Goal: Task Accomplishment & Management: Manage account settings

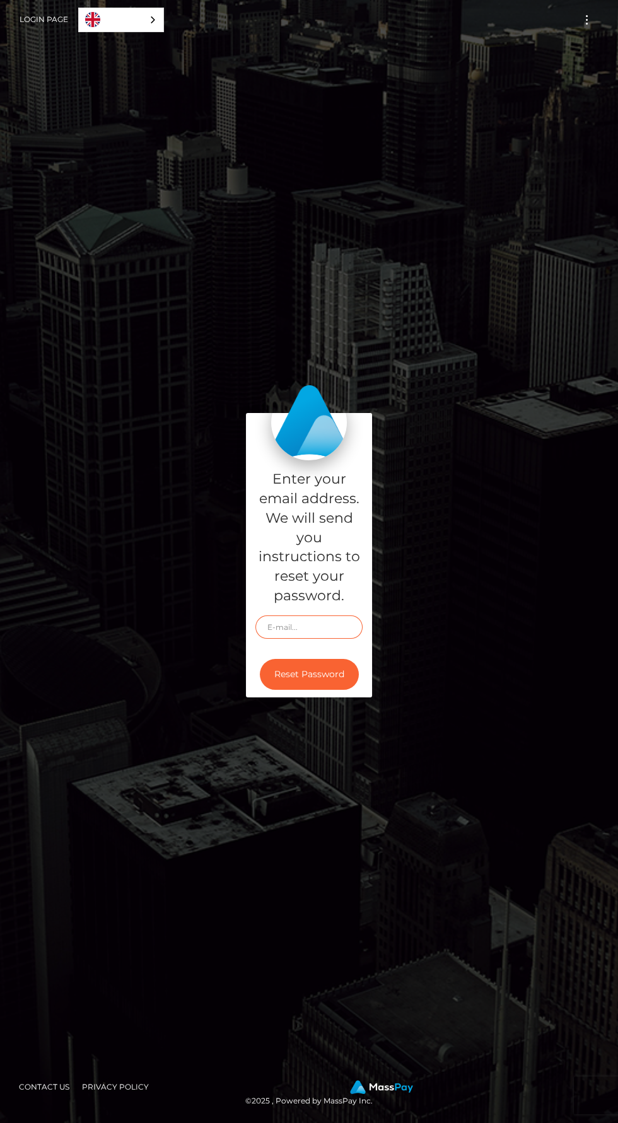
click at [334, 639] on input "text" at bounding box center [308, 626] width 107 height 23
type input "[EMAIL_ADDRESS][DOMAIN_NAME]"
click at [335, 690] on button "Reset Password" at bounding box center [309, 674] width 99 height 31
click at [34, 27] on link "Login Page" at bounding box center [44, 19] width 49 height 26
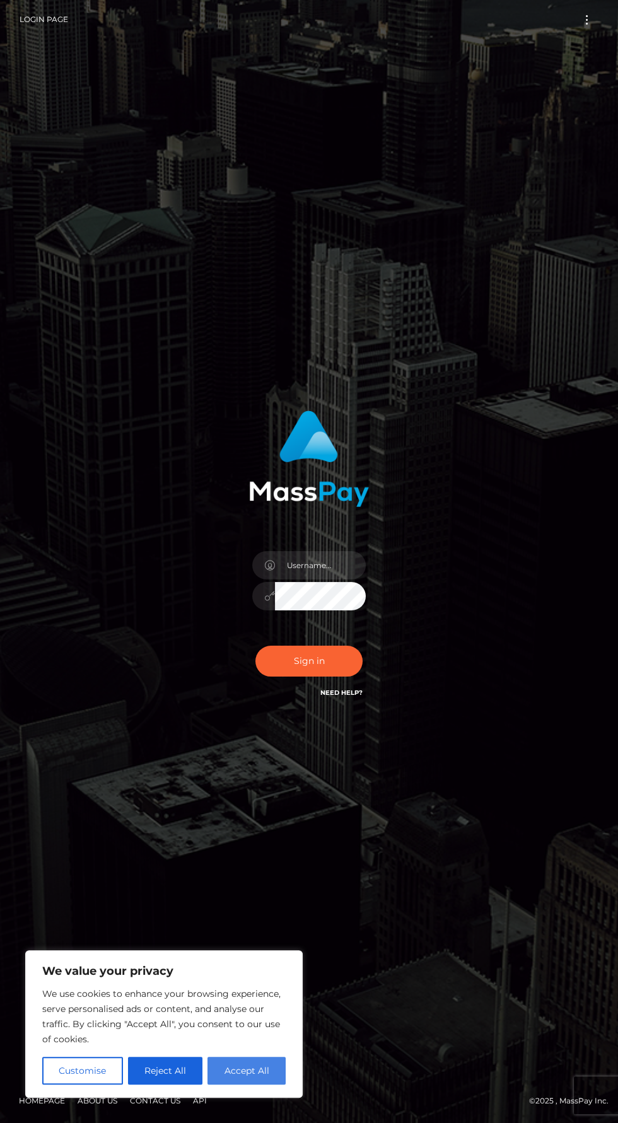
click at [253, 1070] on button "Accept All" at bounding box center [246, 1070] width 78 height 28
checkbox input "true"
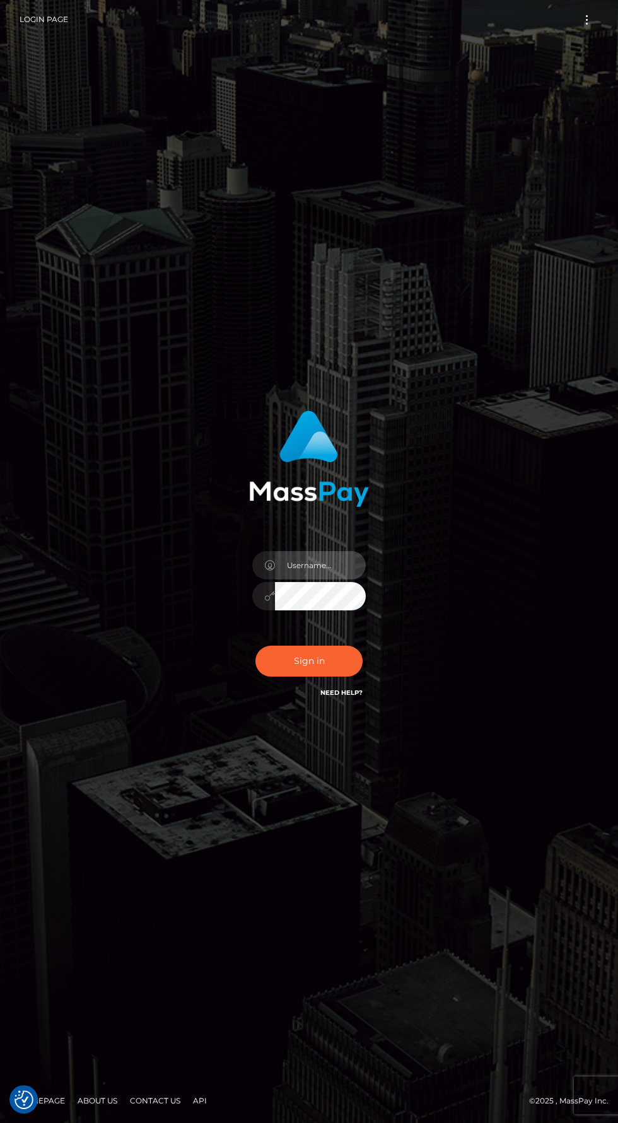
click at [339, 579] on input "text" at bounding box center [320, 565] width 91 height 28
type input "prettyfeetraven@gmail.com"
click at [338, 676] on button "Sign in" at bounding box center [308, 660] width 107 height 31
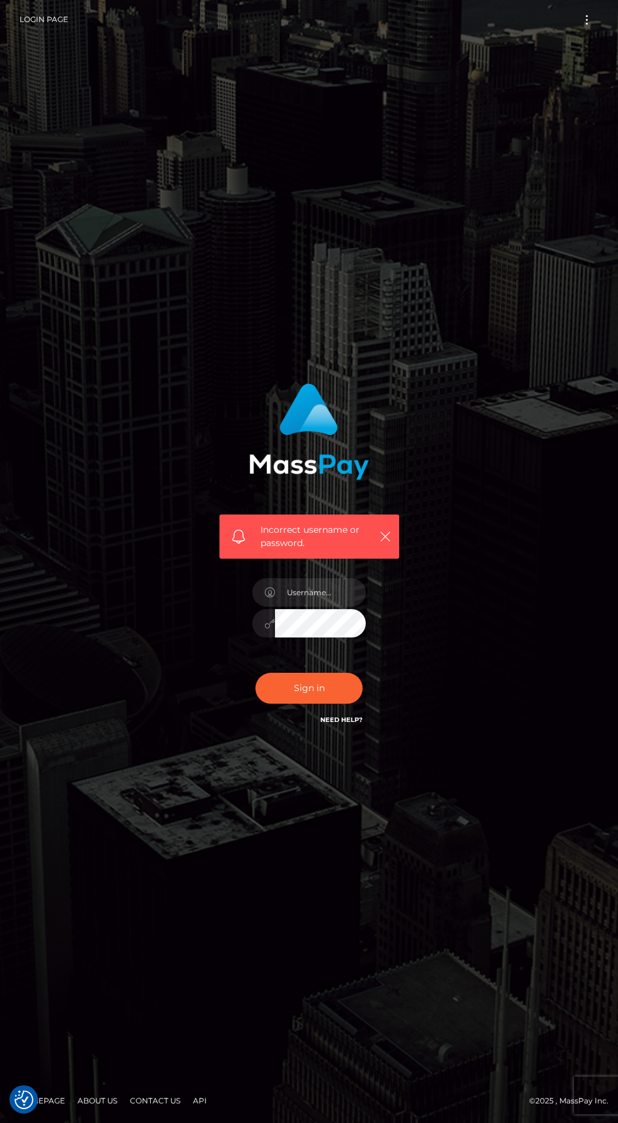
click at [353, 724] on link "Need Help?" at bounding box center [341, 719] width 42 height 8
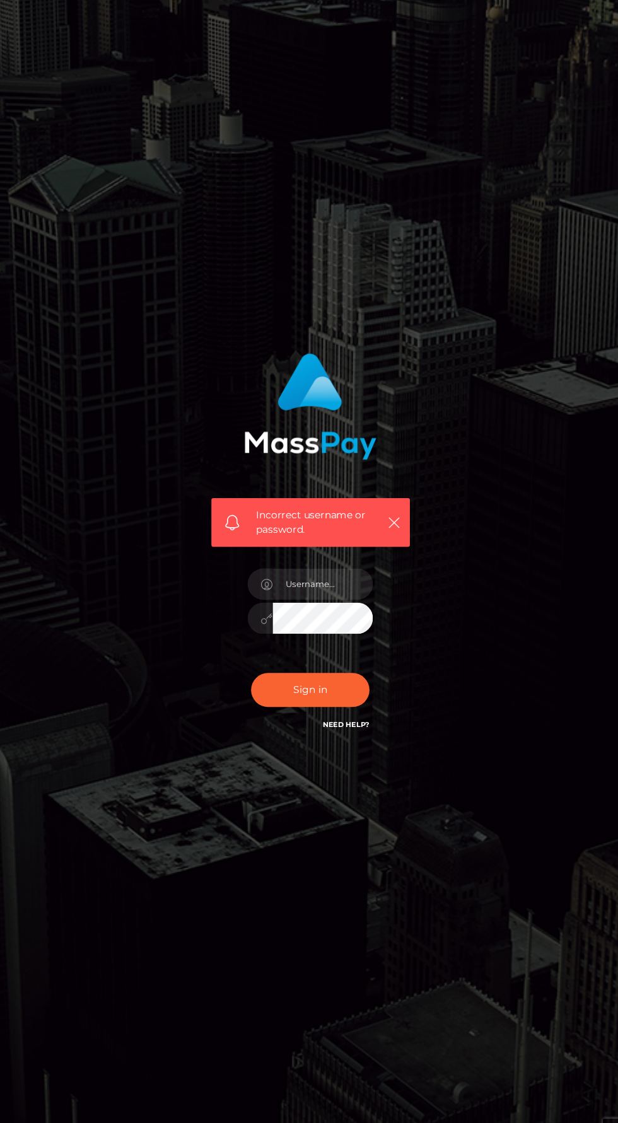
scroll to position [1, 0]
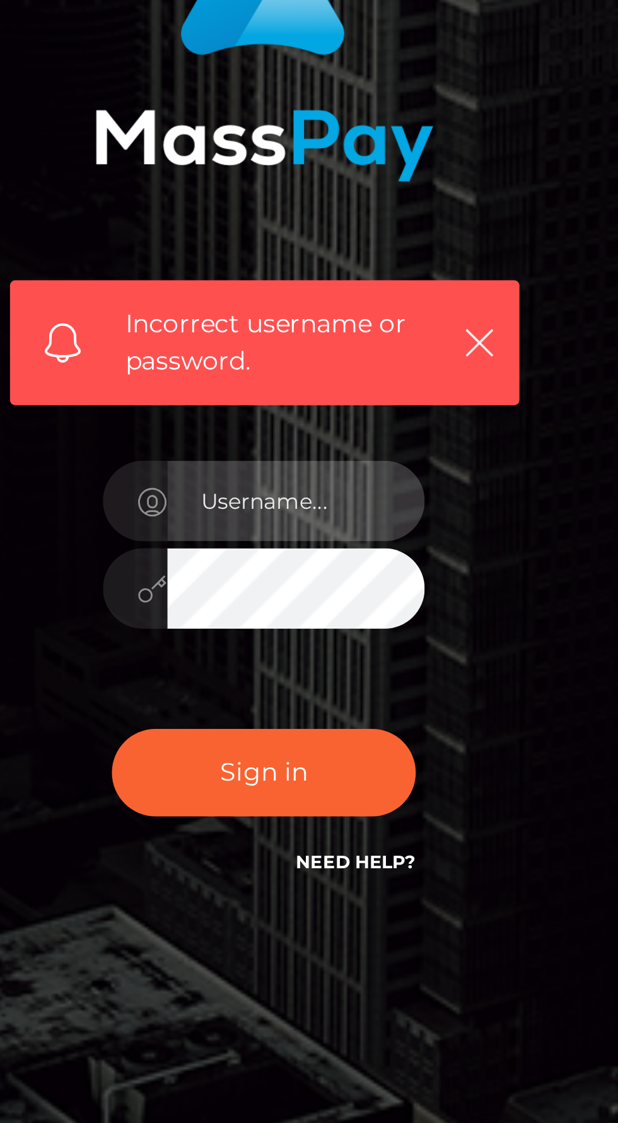
click at [311, 606] on input "text" at bounding box center [320, 592] width 91 height 28
type input "[EMAIL_ADDRESS][DOMAIN_NAME]"
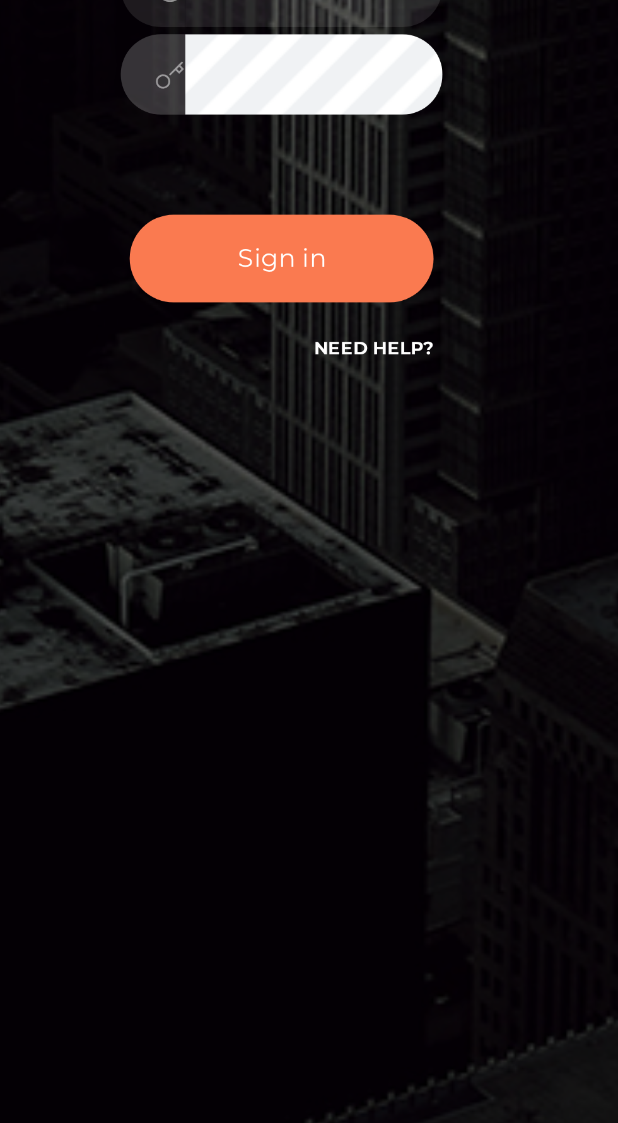
click at [279, 703] on button "Sign in" at bounding box center [308, 688] width 107 height 31
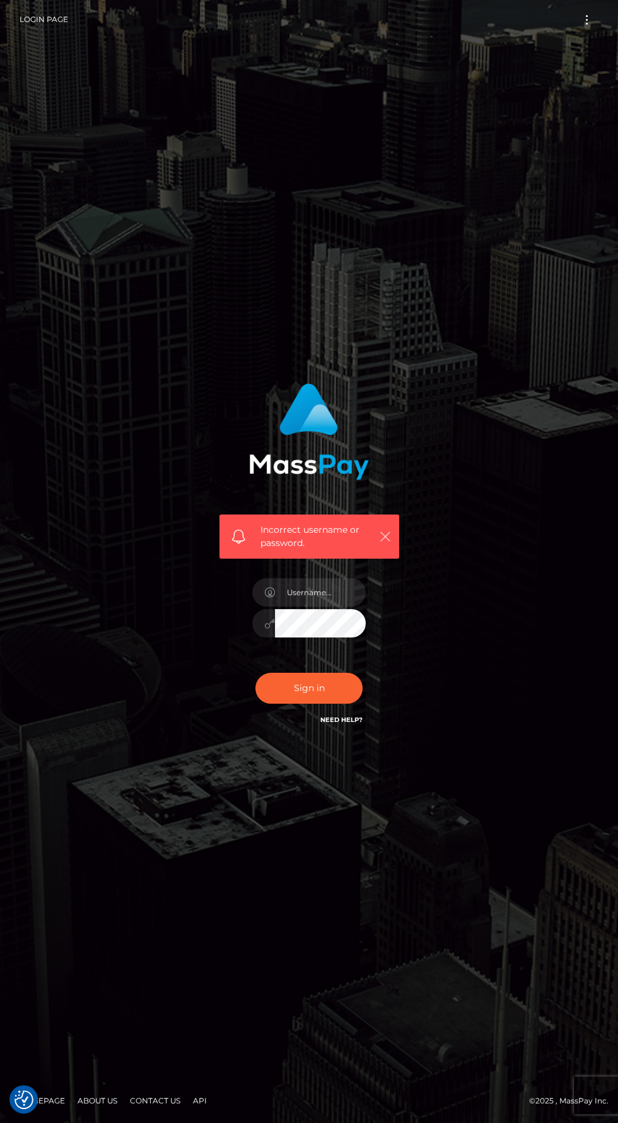
click at [385, 543] on icon "button" at bounding box center [385, 536] width 13 height 13
type input "[EMAIL_ADDRESS][DOMAIN_NAME]"
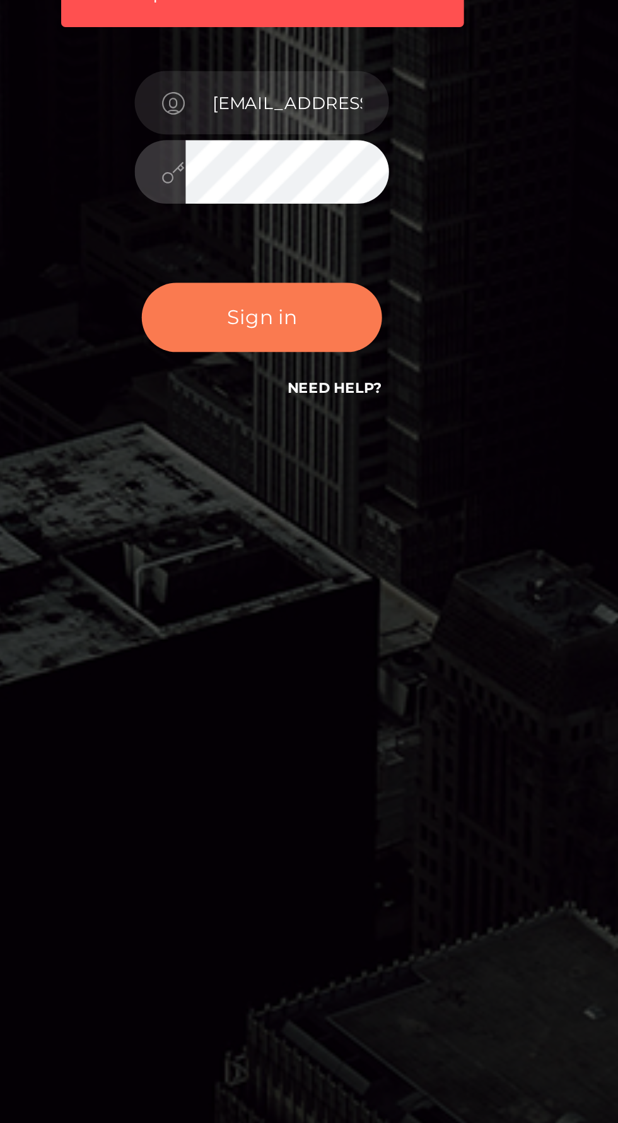
click at [297, 703] on button "Sign in" at bounding box center [308, 688] width 107 height 31
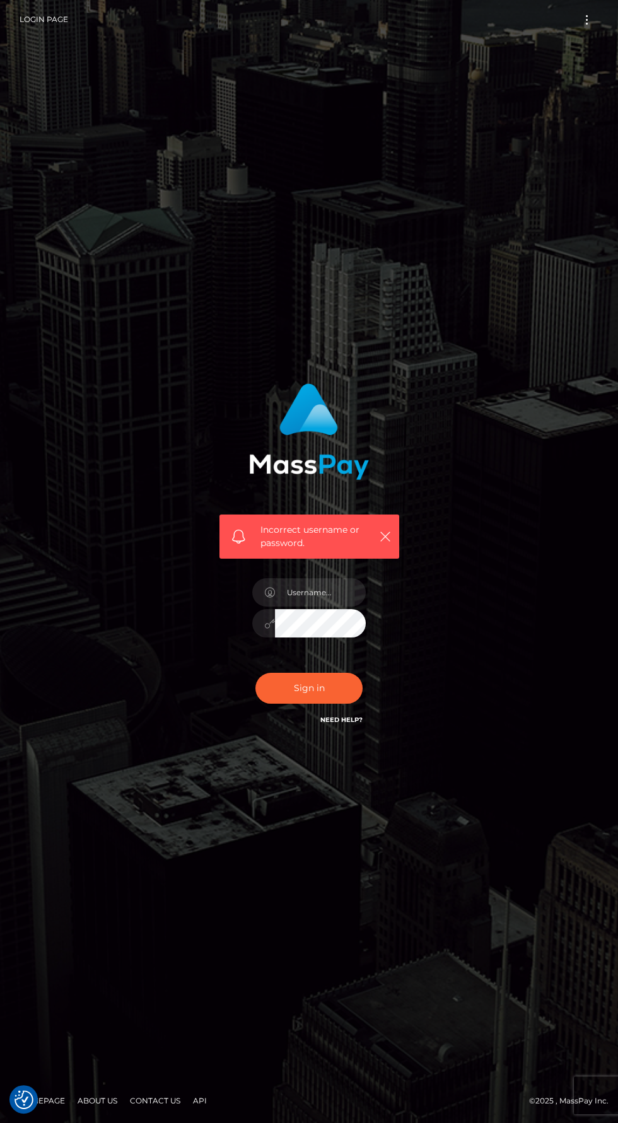
scroll to position [90, 0]
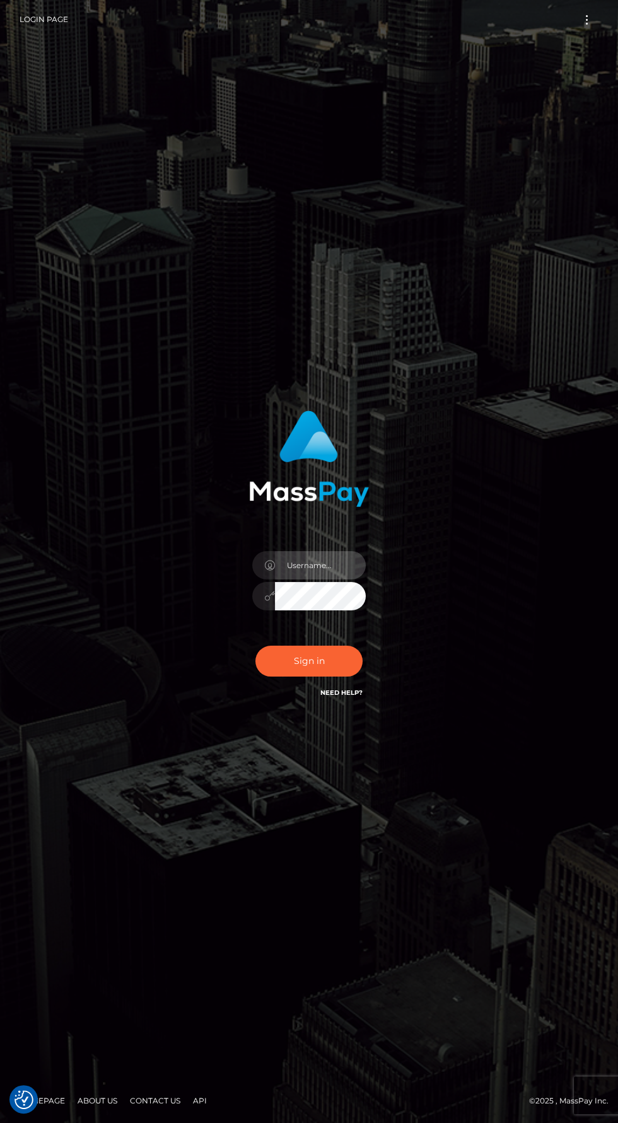
click at [298, 579] on input "text" at bounding box center [320, 565] width 91 height 28
type input "[EMAIL_ADDRESS][DOMAIN_NAME]"
click at [284, 676] on button "Sign in" at bounding box center [308, 660] width 107 height 31
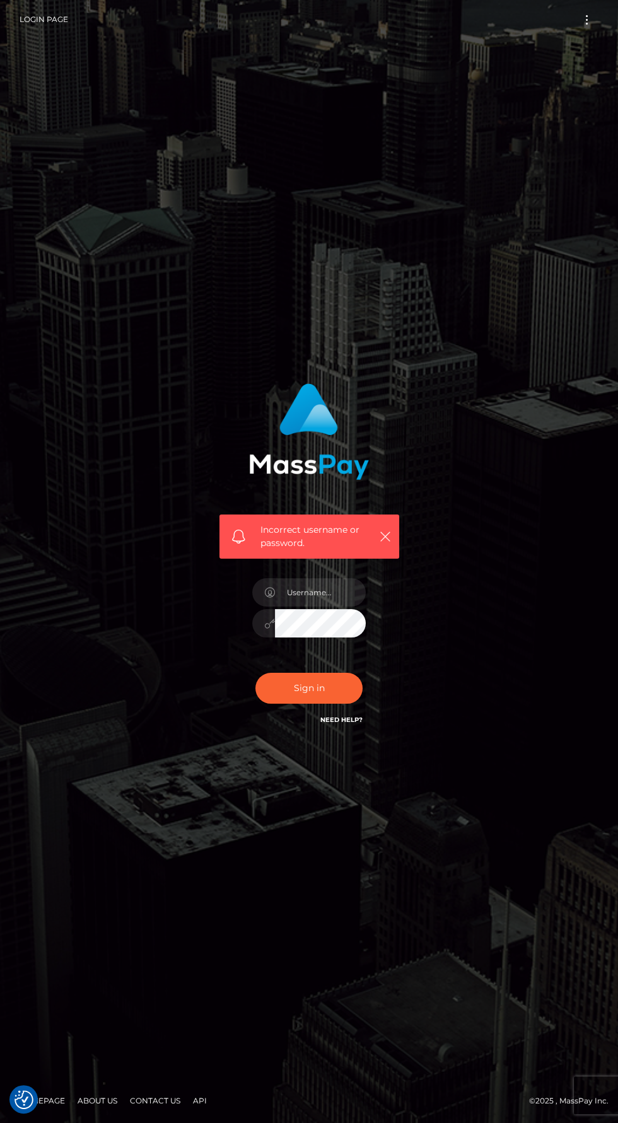
click at [335, 724] on link "Need Help?" at bounding box center [341, 719] width 42 height 8
click at [311, 606] on input "text" at bounding box center [320, 592] width 91 height 28
type input "[EMAIL_ADDRESS][DOMAIN_NAME]"
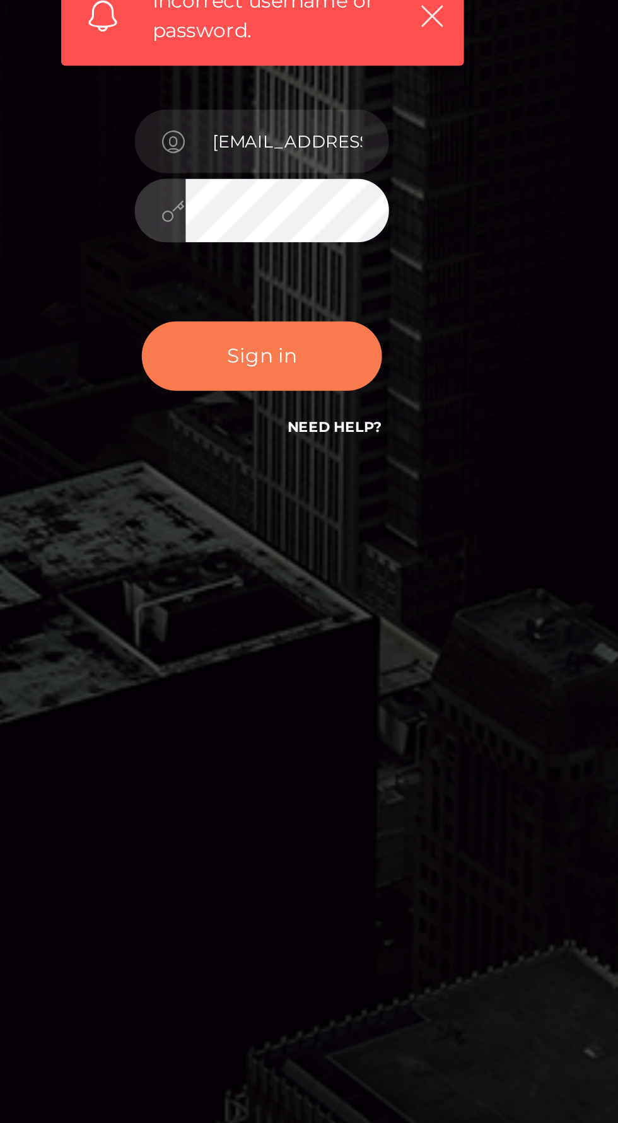
click at [291, 703] on button "Sign in" at bounding box center [308, 688] width 107 height 31
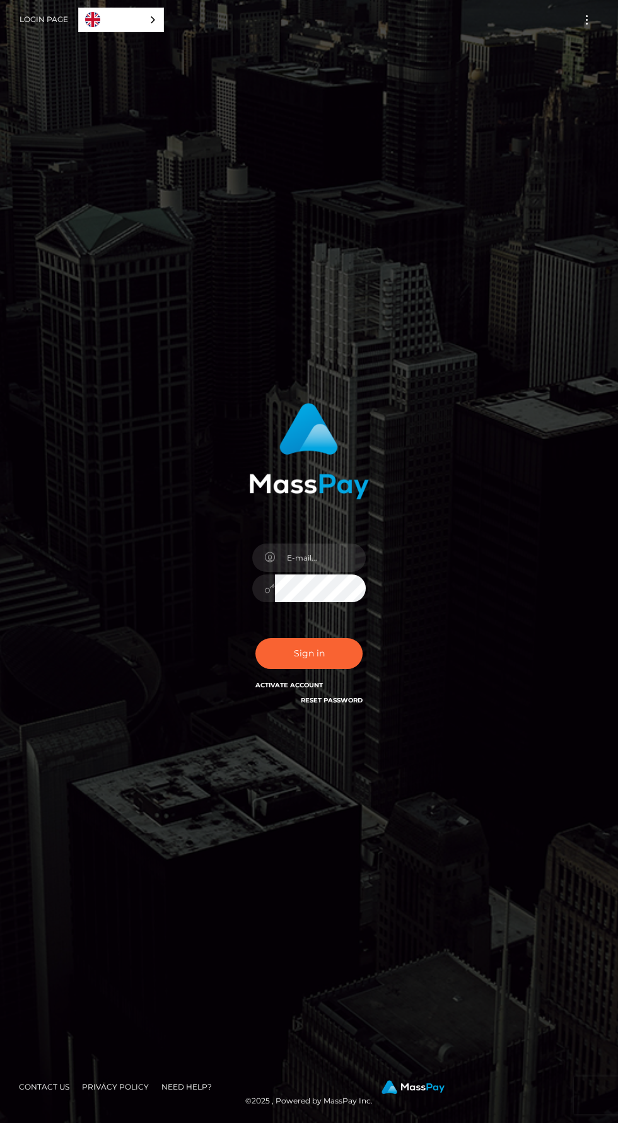
click at [269, 562] on icon at bounding box center [269, 557] width 11 height 10
click at [305, 572] on input "email" at bounding box center [320, 557] width 91 height 28
type input "prettyfeetraven@gmail.com"
click at [255, 638] on button "Sign in" at bounding box center [308, 653] width 107 height 31
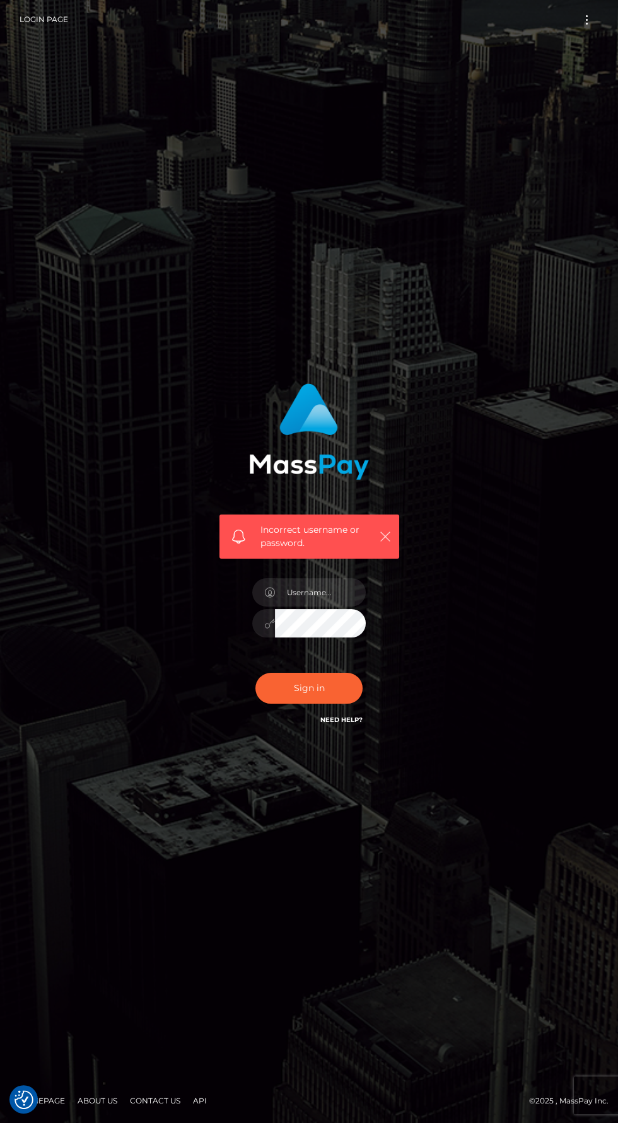
click at [380, 543] on icon "button" at bounding box center [385, 536] width 13 height 13
click at [384, 543] on icon "button" at bounding box center [385, 536] width 13 height 13
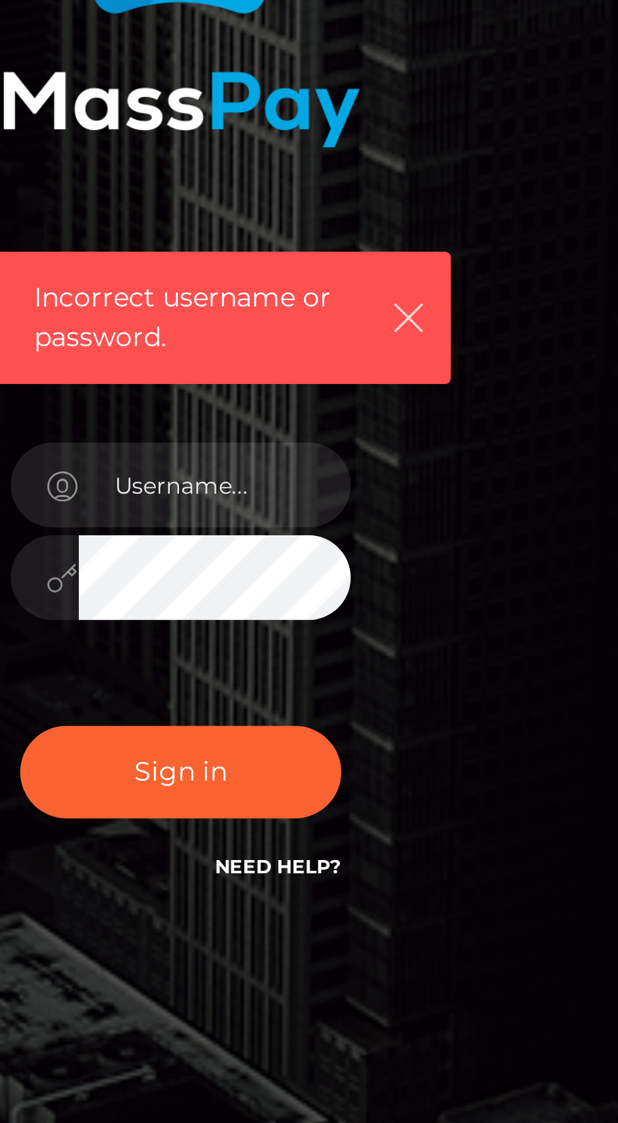
click at [381, 543] on icon "button" at bounding box center [385, 536] width 13 height 13
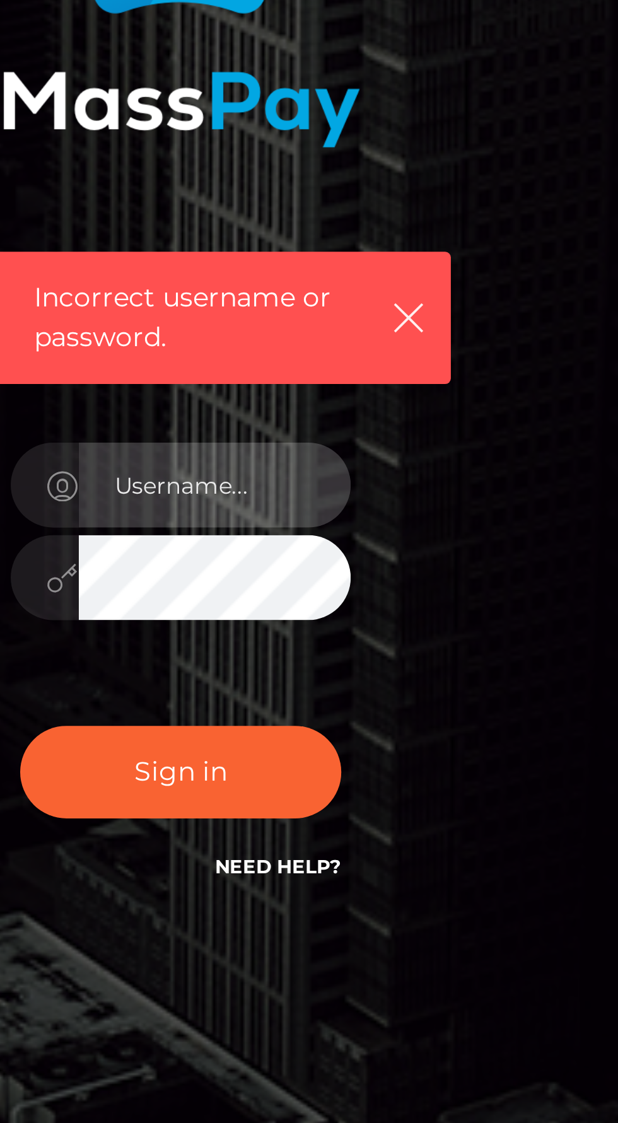
click at [298, 606] on input "text" at bounding box center [320, 592] width 91 height 28
type input "prettyfeetraven@gmail.com"
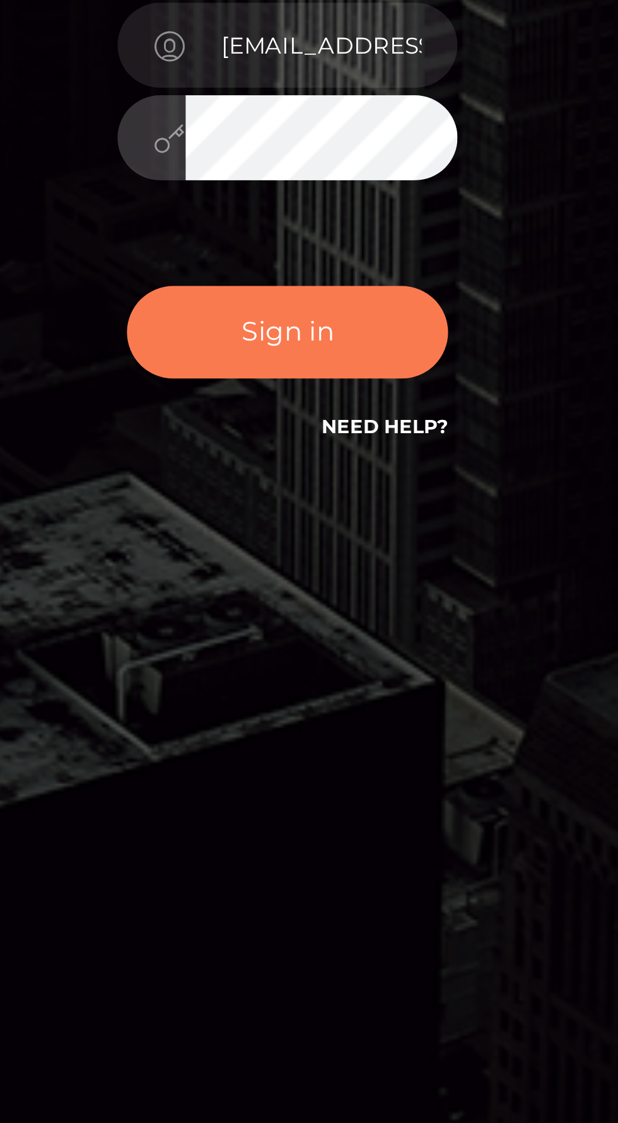
click at [284, 703] on button "Sign in" at bounding box center [308, 688] width 107 height 31
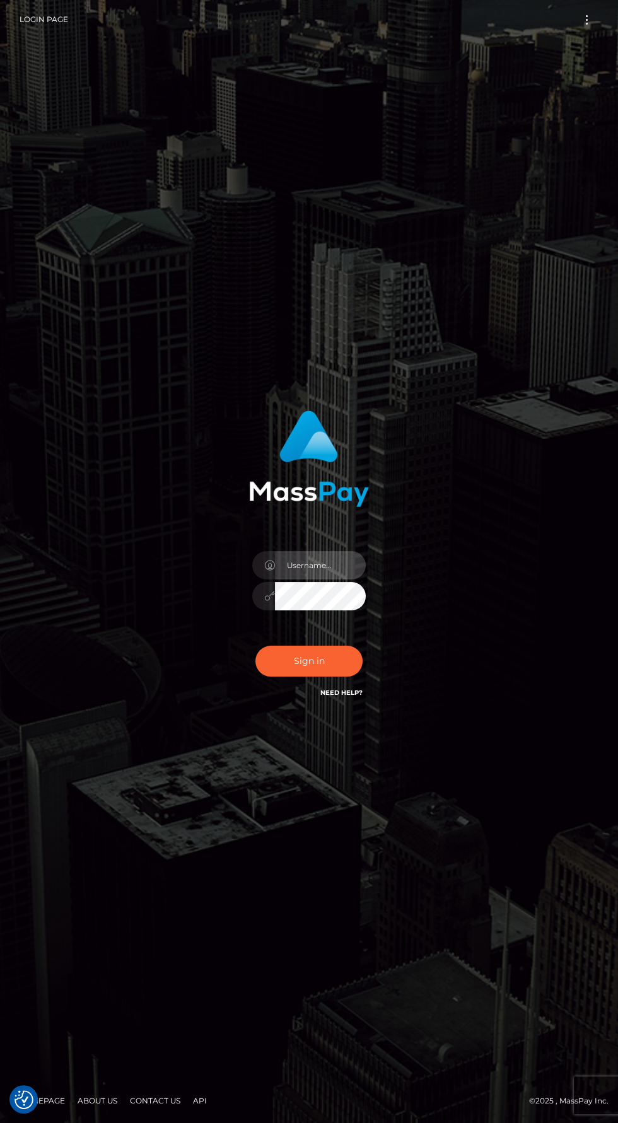
click at [301, 579] on input "text" at bounding box center [320, 565] width 91 height 28
type input "[EMAIL_ADDRESS][DOMAIN_NAME]"
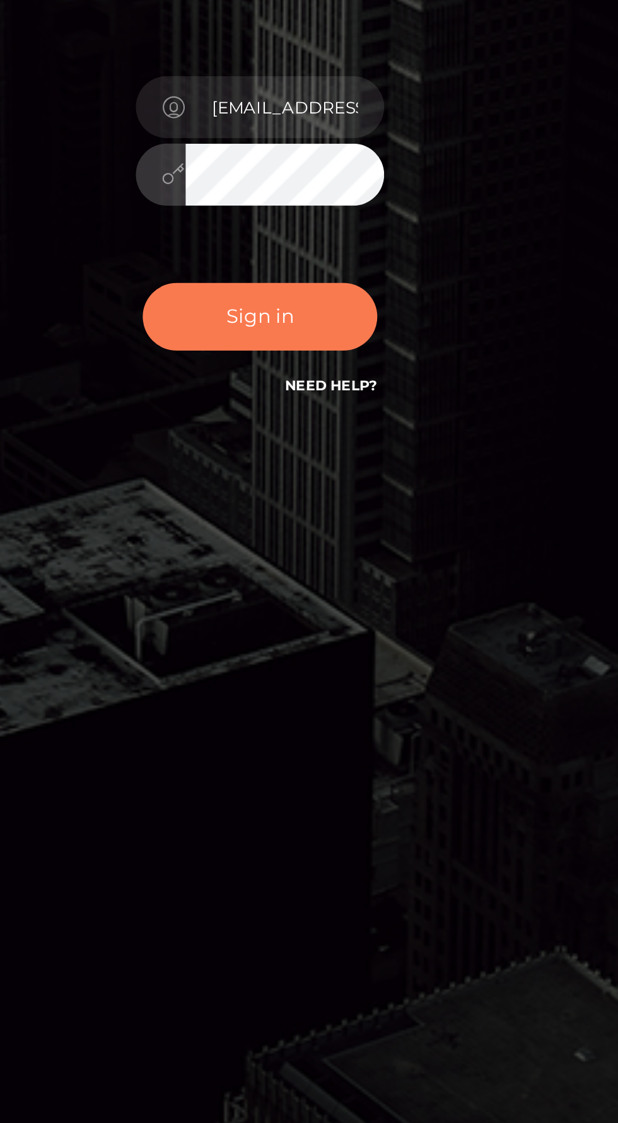
click at [274, 676] on button "Sign in" at bounding box center [308, 660] width 107 height 31
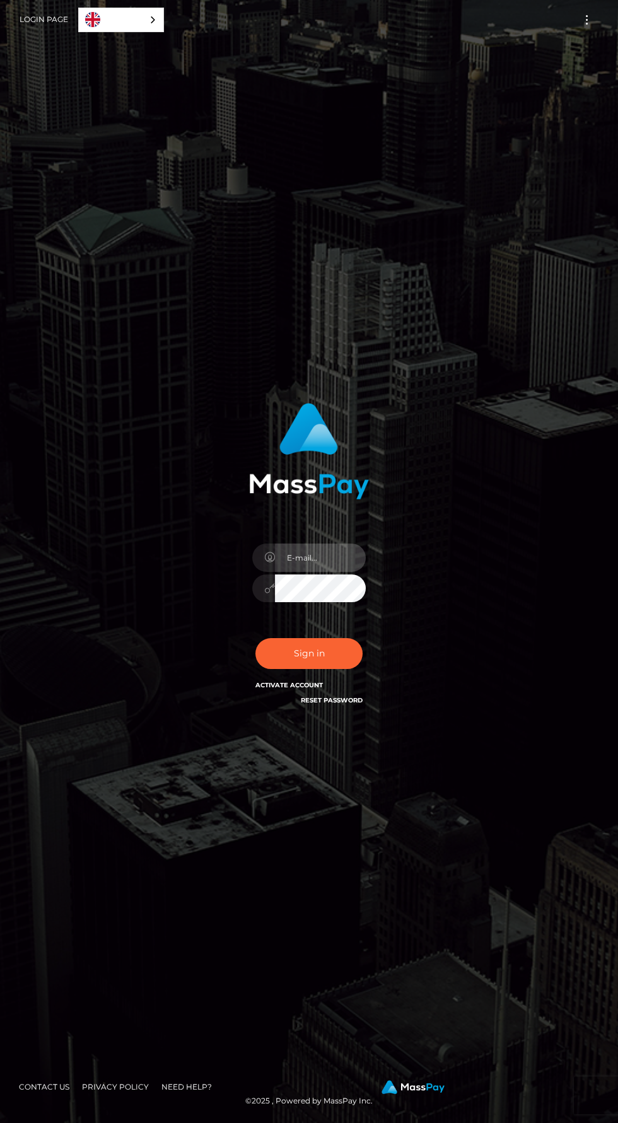
click at [297, 572] on input "email" at bounding box center [320, 557] width 91 height 28
type input "[EMAIL_ADDRESS][DOMAIN_NAME]"
click at [255, 638] on button "Sign in" at bounding box center [308, 653] width 107 height 31
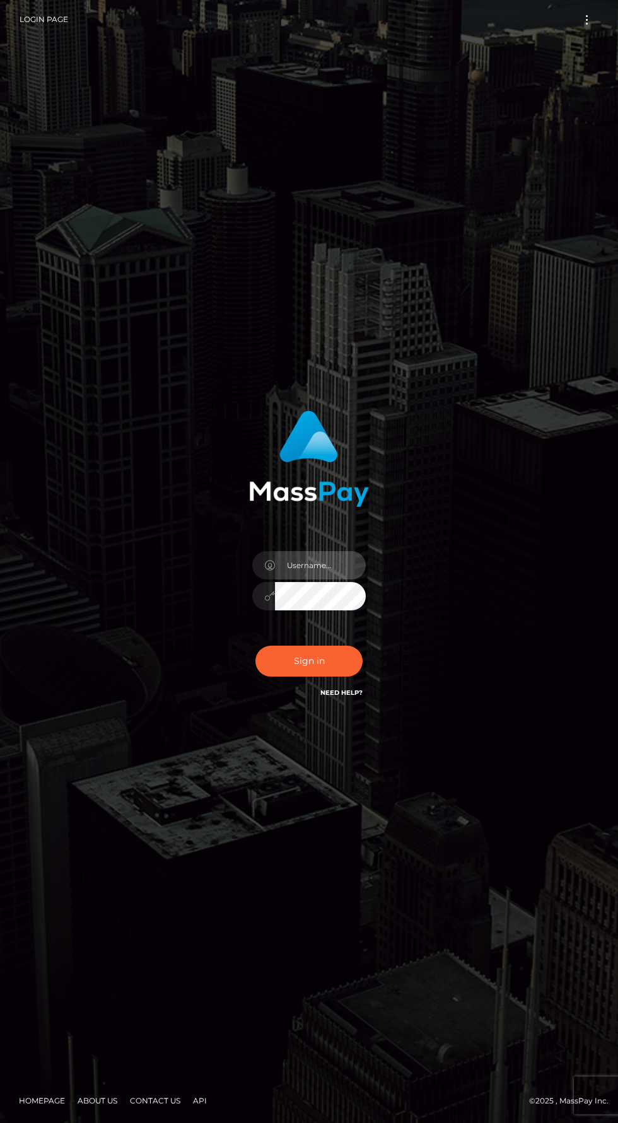
click at [293, 579] on input "text" at bounding box center [320, 565] width 91 height 28
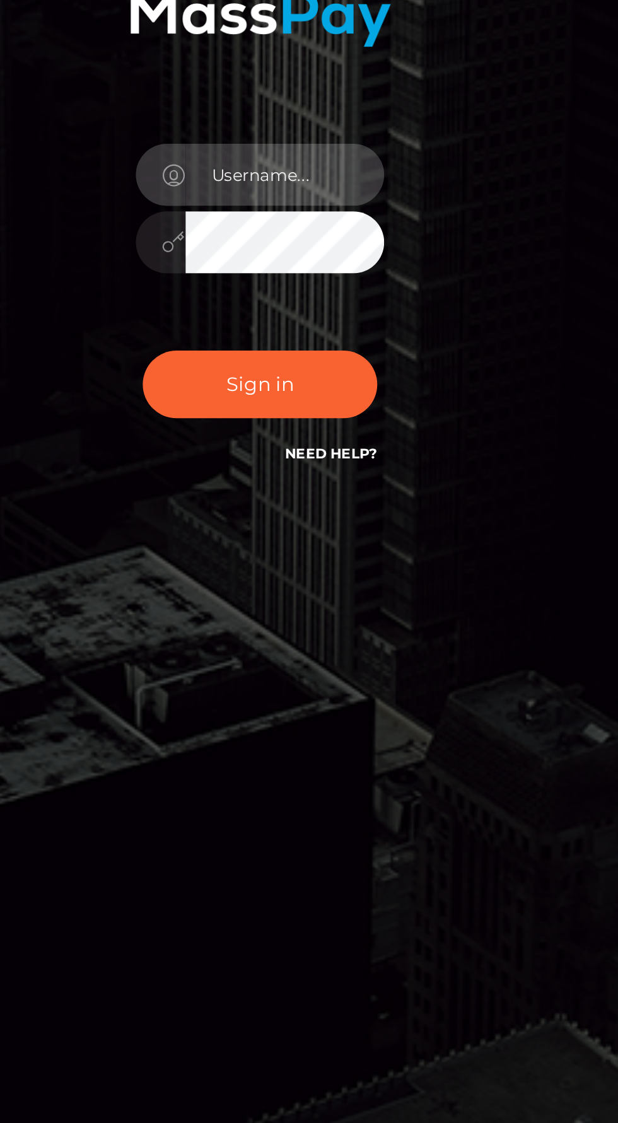
click at [292, 579] on input "text" at bounding box center [320, 565] width 91 height 28
type input "[EMAIL_ADDRESS][DOMAIN_NAME]"
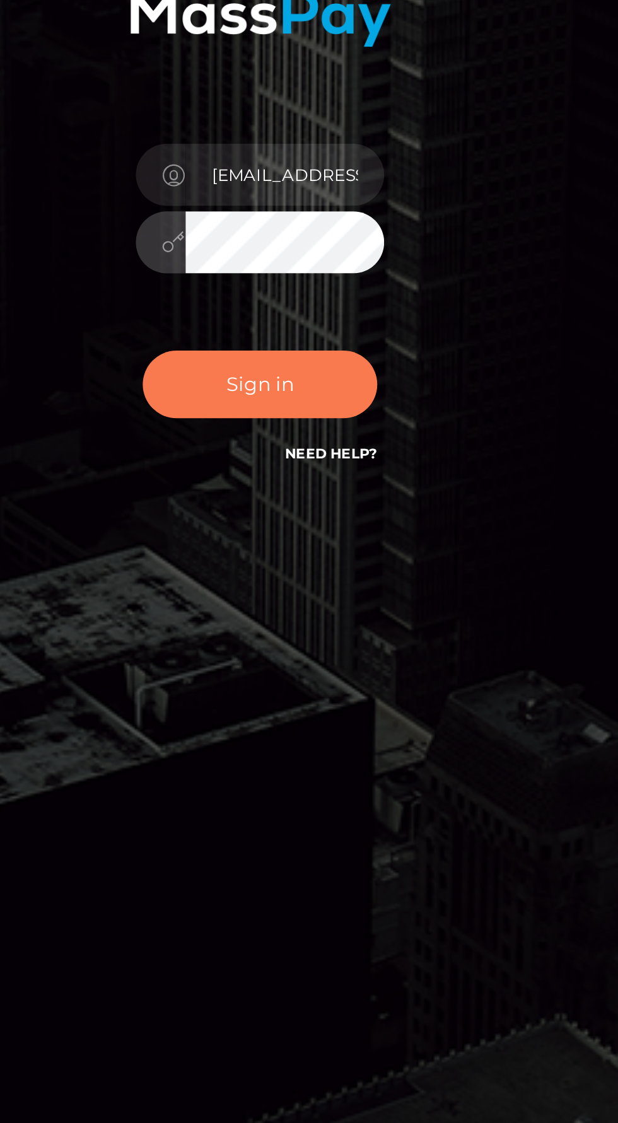
click at [283, 676] on button "Sign in" at bounding box center [308, 660] width 107 height 31
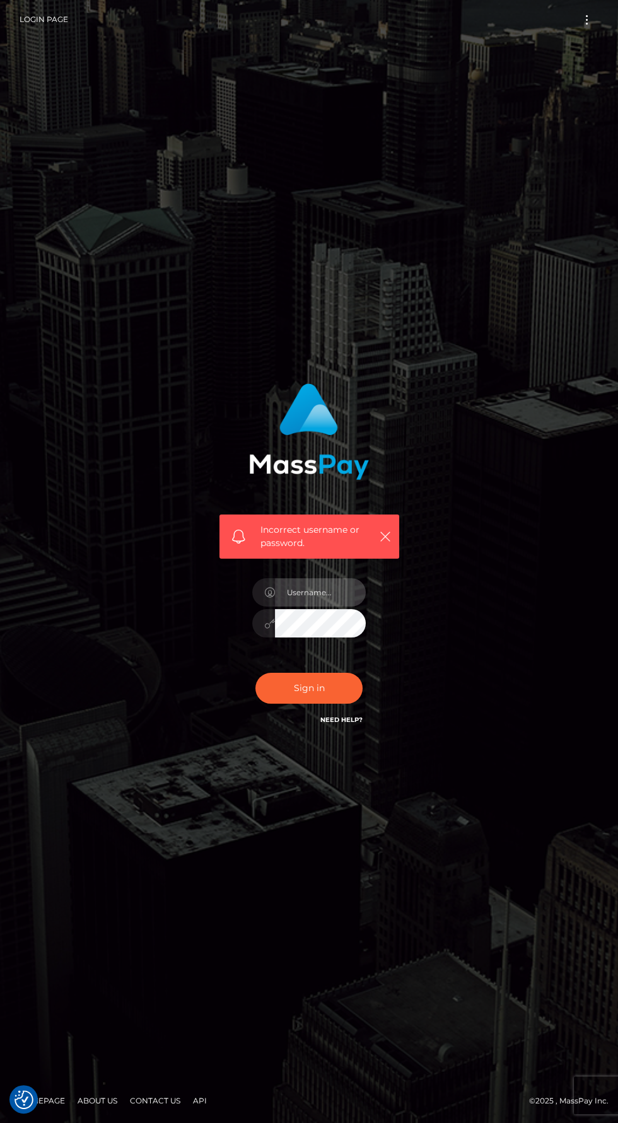
click at [297, 606] on input "text" at bounding box center [320, 592] width 91 height 28
type input "[EMAIL_ADDRESS][DOMAIN_NAME]"
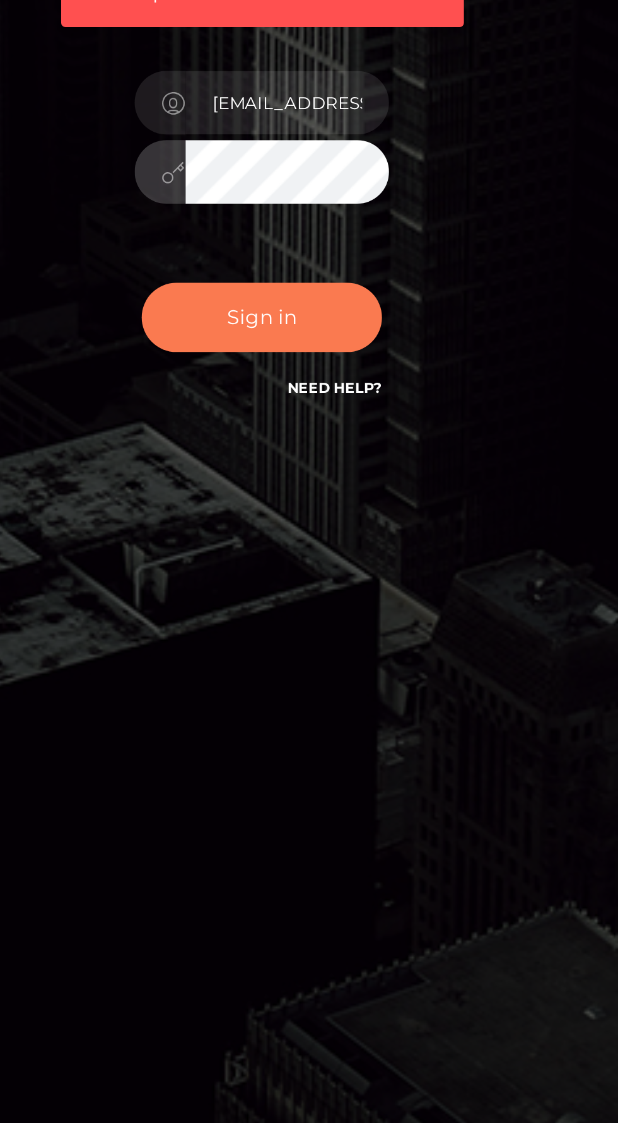
click at [299, 703] on button "Sign in" at bounding box center [308, 688] width 107 height 31
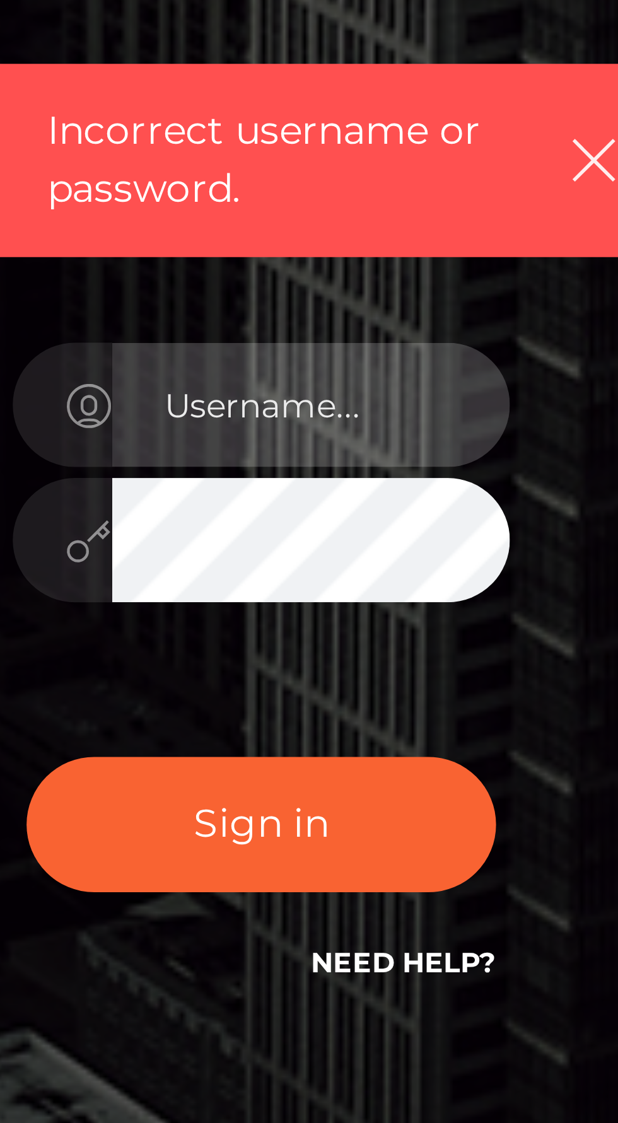
click at [298, 606] on input "text" at bounding box center [320, 592] width 91 height 28
type input "[EMAIL_ADDRESS][DOMAIN_NAME]"
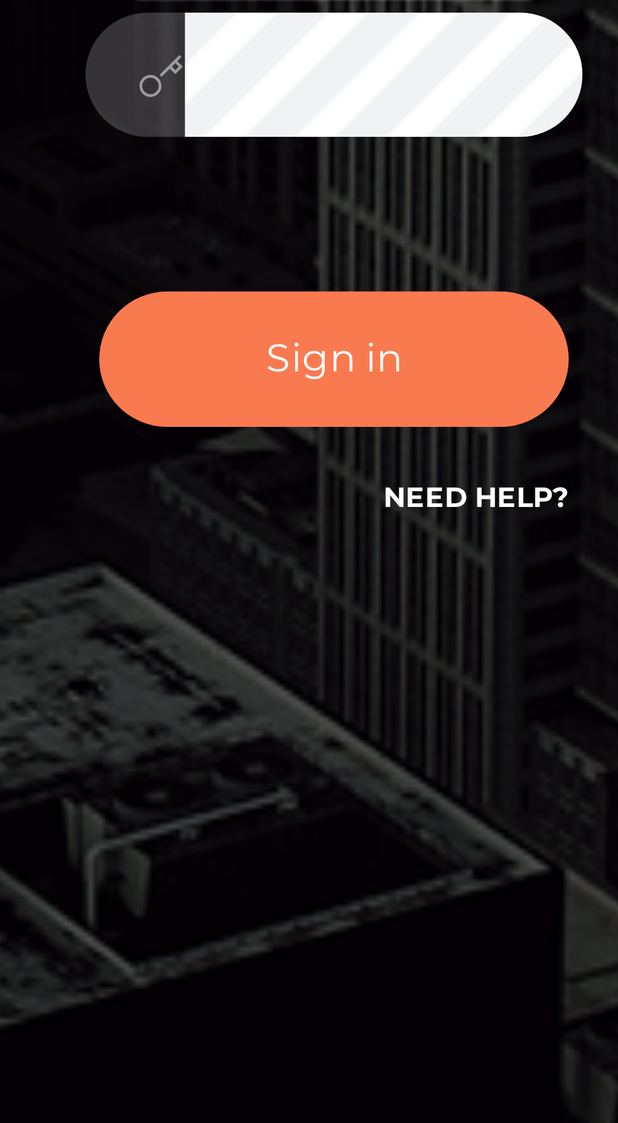
click at [281, 703] on button "Sign in" at bounding box center [308, 688] width 107 height 31
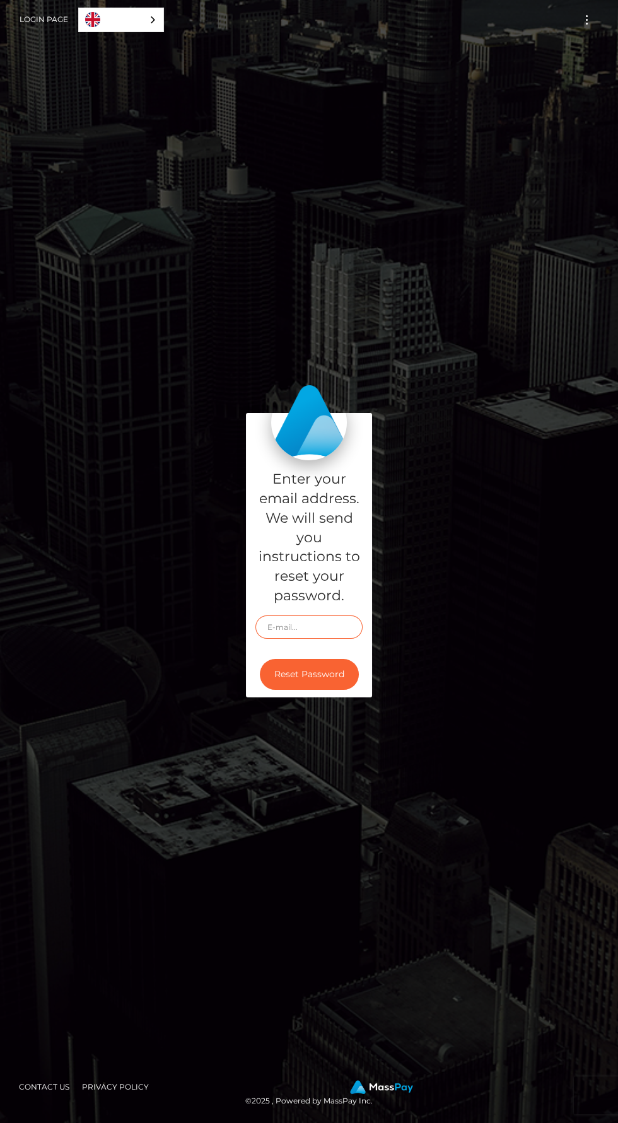
click at [276, 639] on input "text" at bounding box center [308, 626] width 107 height 23
type input "prettyfeetraven@gmail.com"
click at [267, 690] on button "Reset Password" at bounding box center [309, 674] width 99 height 31
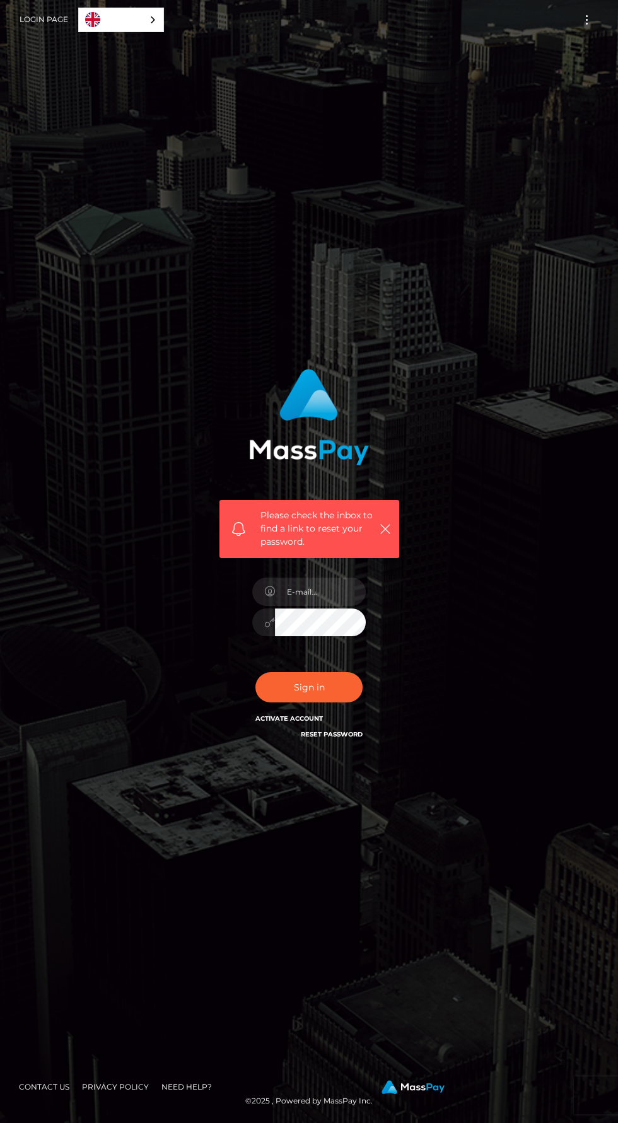
click at [270, 596] on icon at bounding box center [269, 591] width 11 height 10
click at [298, 606] on input "email" at bounding box center [320, 591] width 91 height 28
type input "[EMAIL_ADDRESS][DOMAIN_NAME]"
click at [255, 672] on button "Sign in" at bounding box center [308, 687] width 107 height 31
